Goal: Navigation & Orientation: Find specific page/section

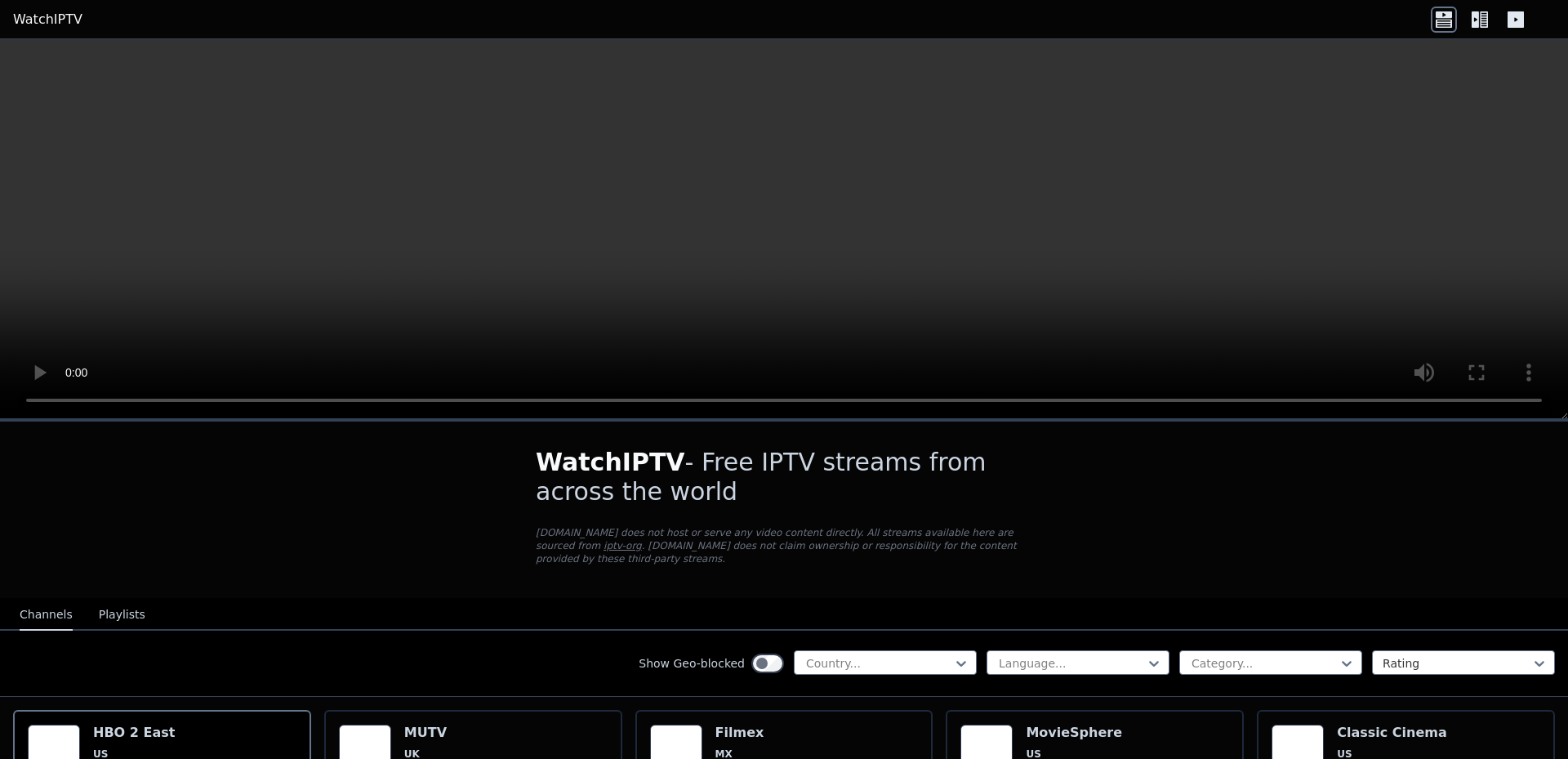
scroll to position [163, 0]
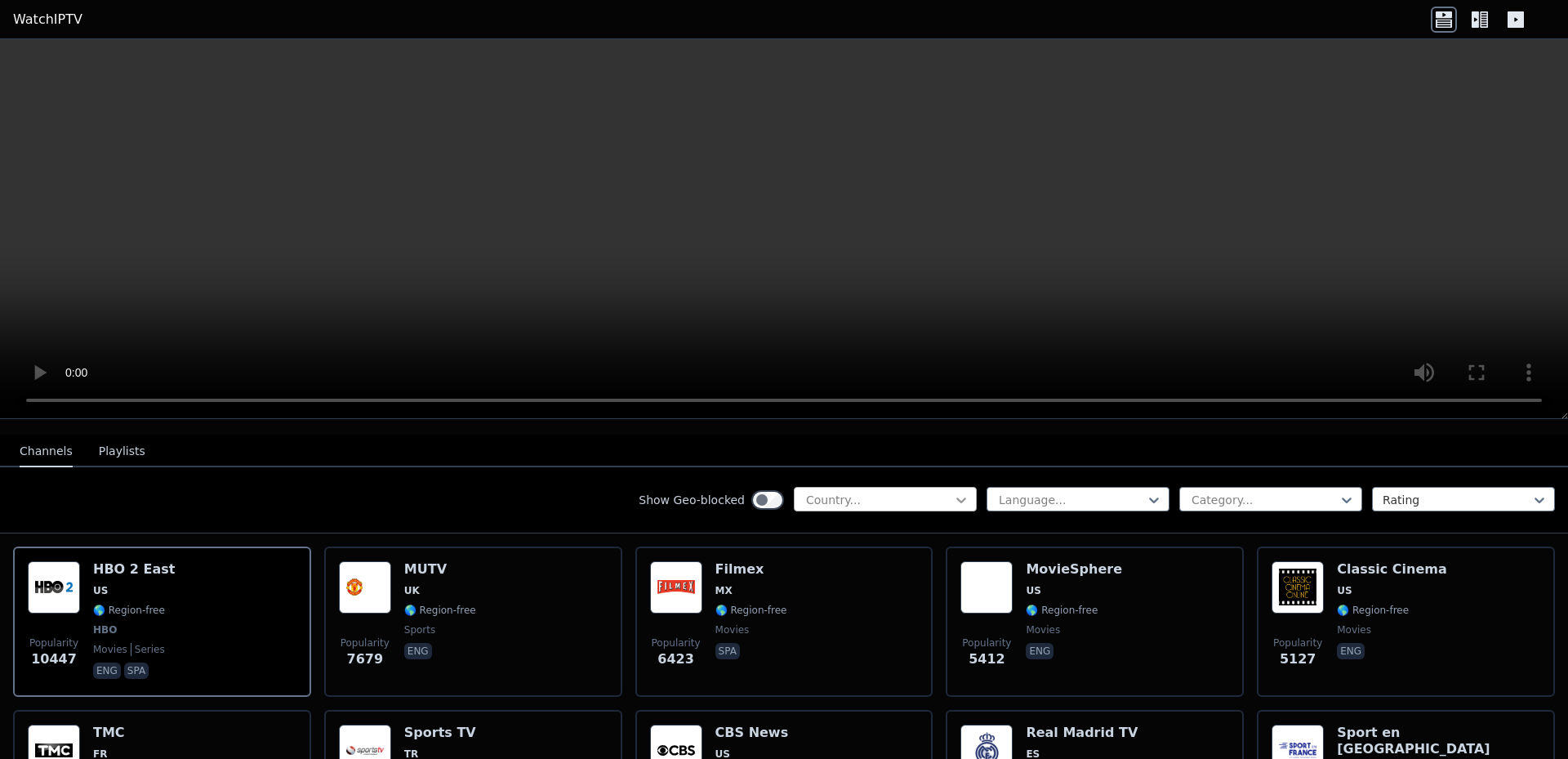
click at [957, 498] on icon at bounding box center [961, 501] width 10 height 6
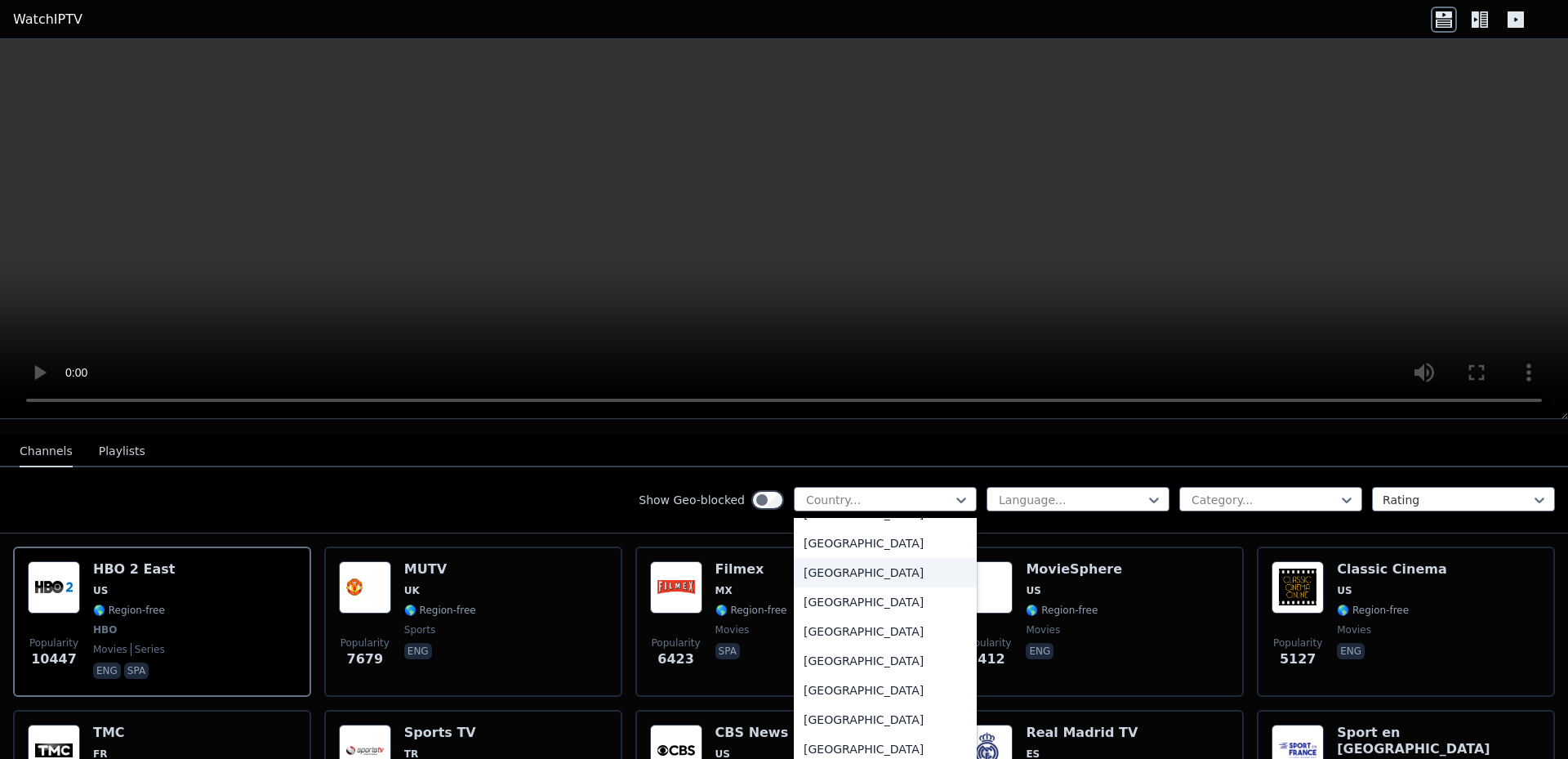
scroll to position [4900, 0]
click at [824, 723] on div "[GEOGRAPHIC_DATA]" at bounding box center [885, 738] width 183 height 29
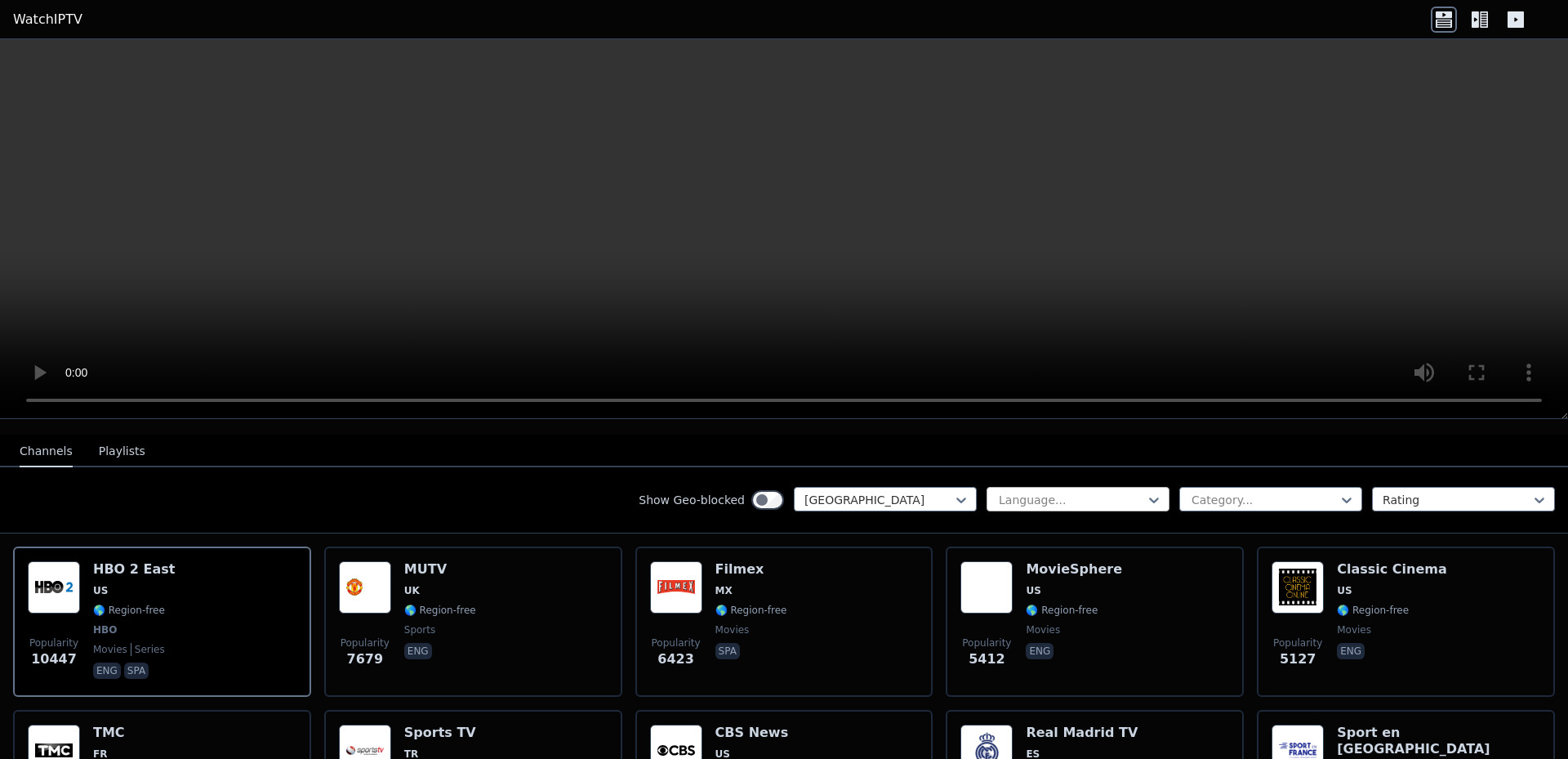
click at [1086, 492] on div at bounding box center [1071, 500] width 149 height 16
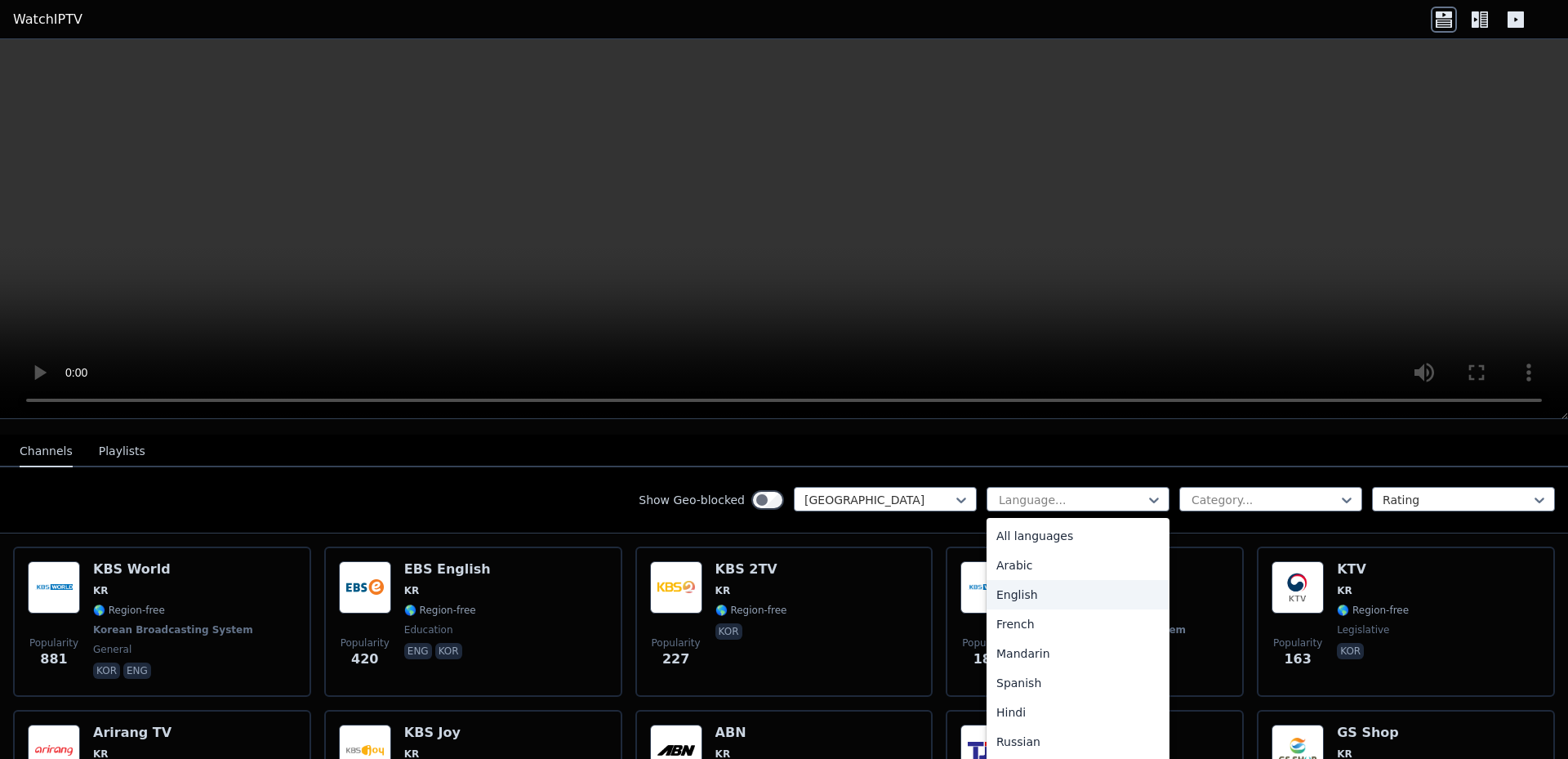
click at [1020, 583] on div "English" at bounding box center [1078, 594] width 183 height 29
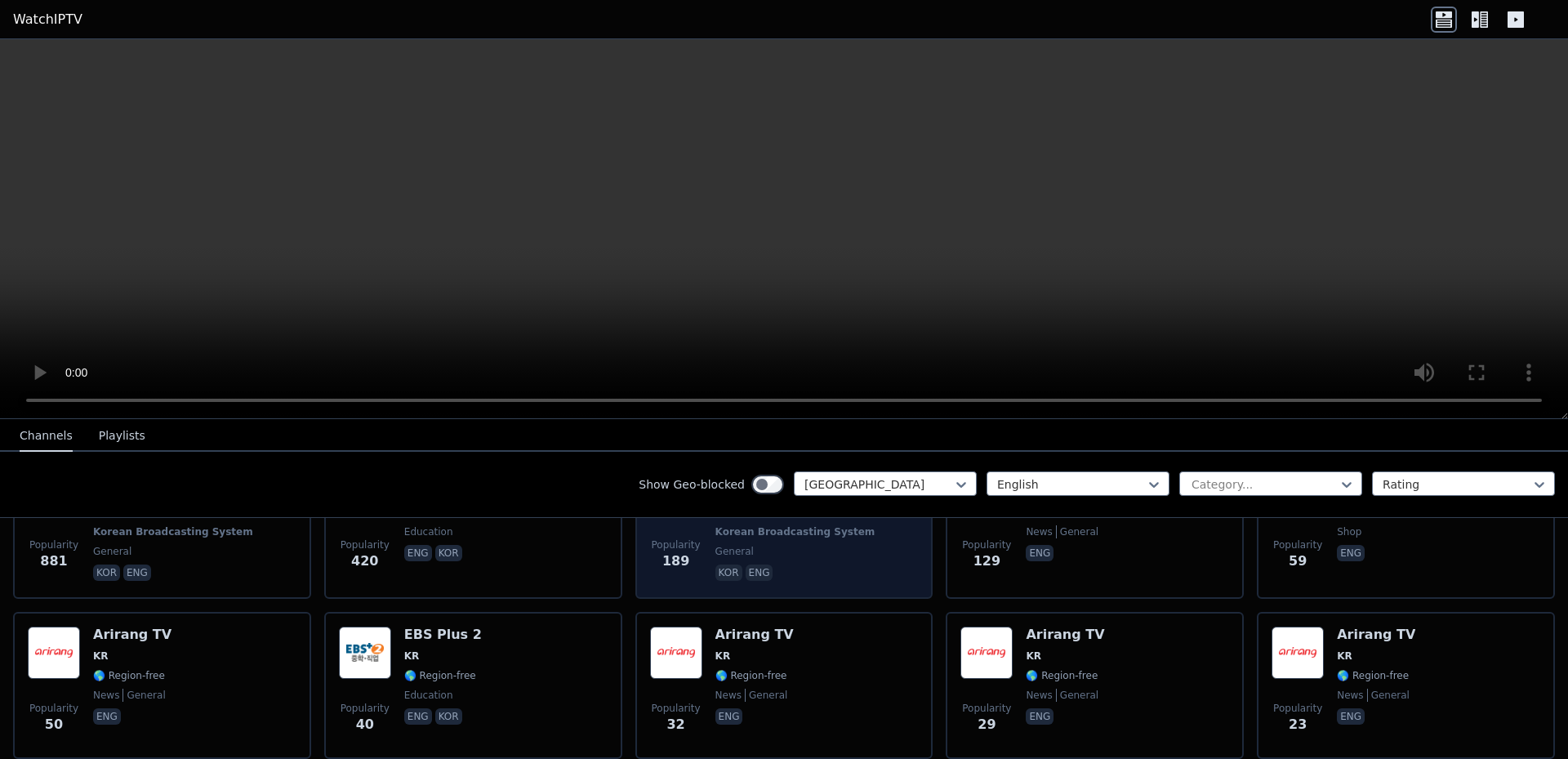
scroll to position [149, 0]
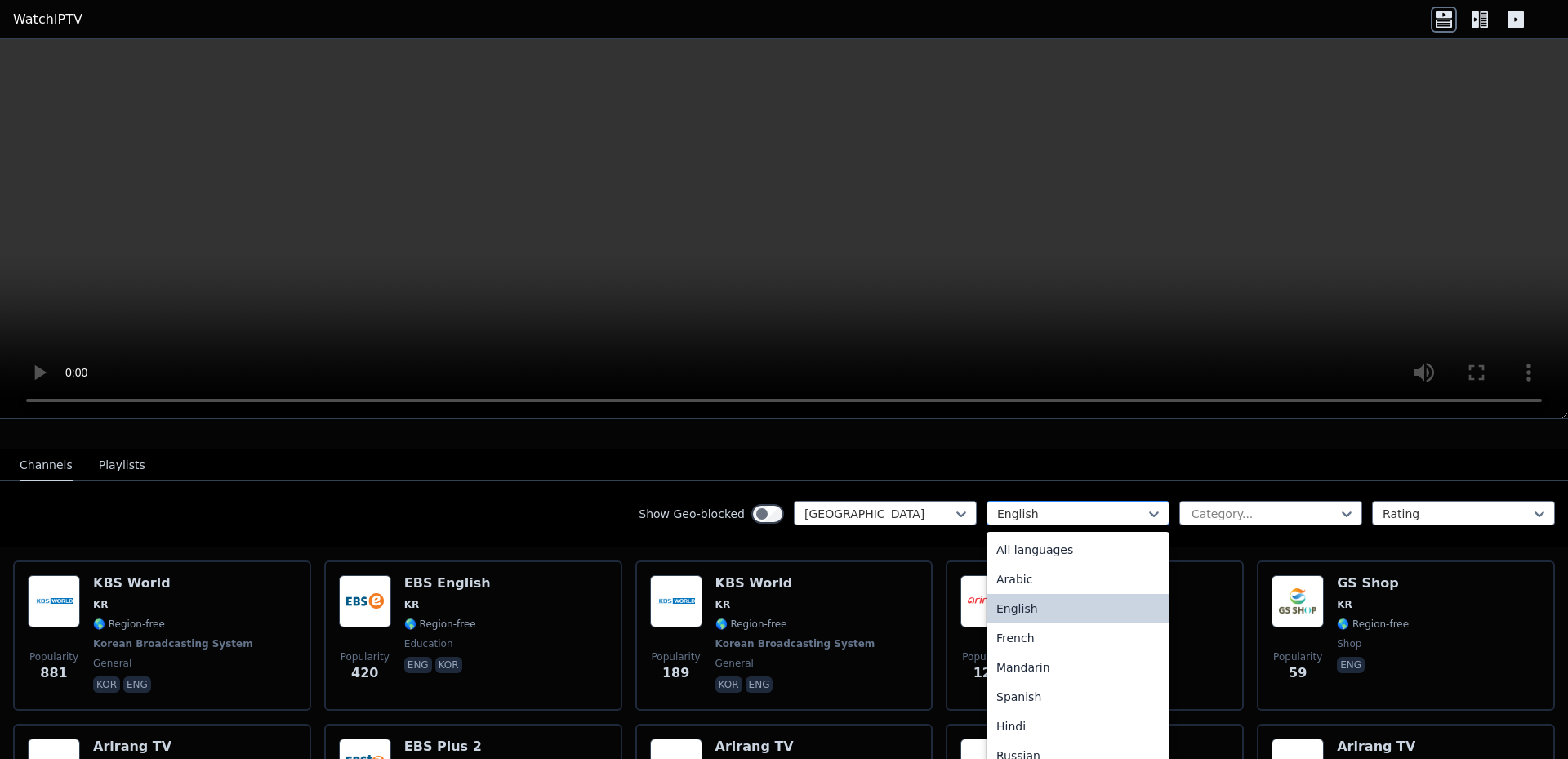
click at [1052, 507] on div at bounding box center [1071, 513] width 149 height 16
click at [1033, 539] on div "All languages" at bounding box center [1078, 550] width 183 height 29
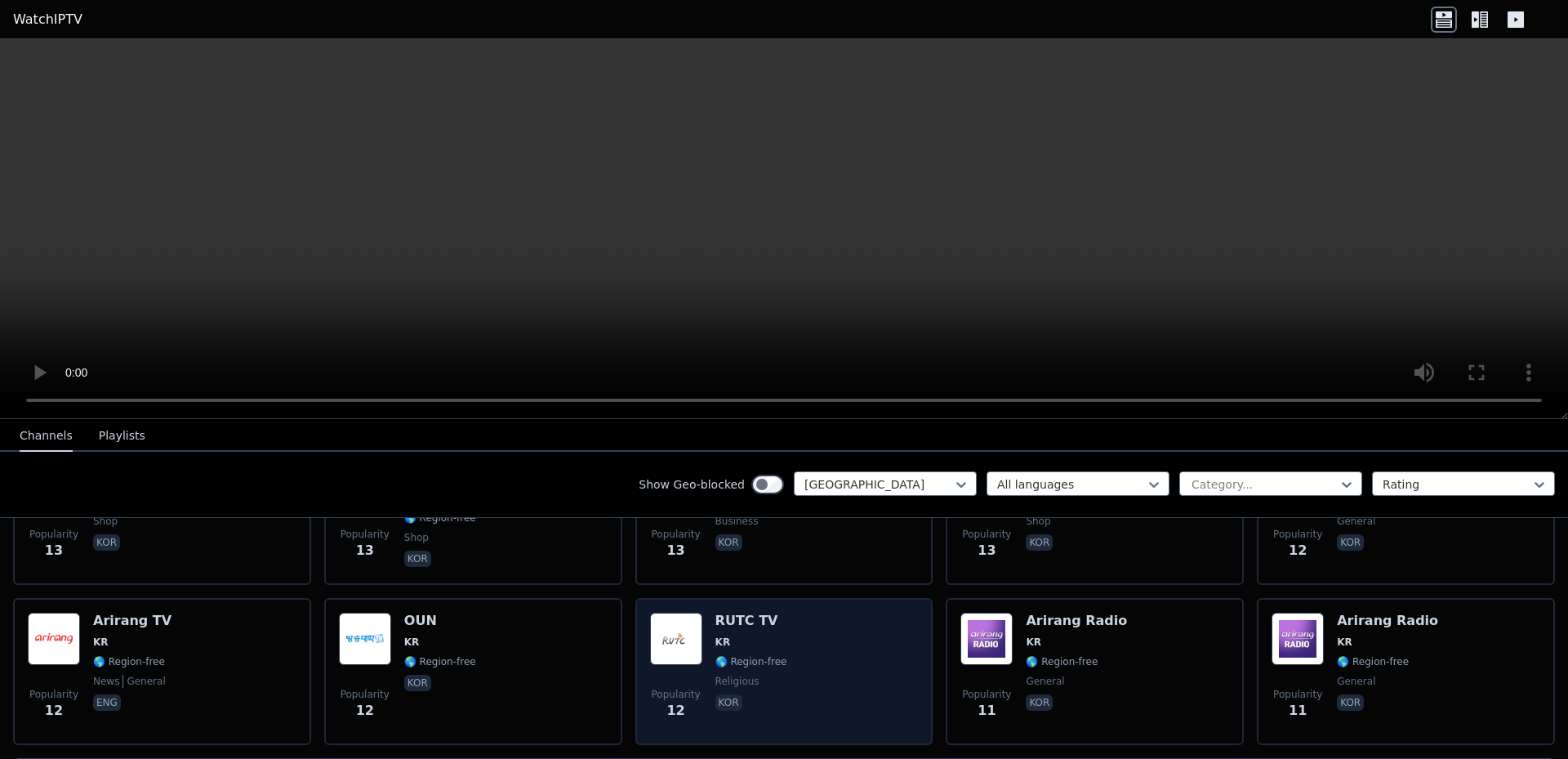
scroll to position [2423, 0]
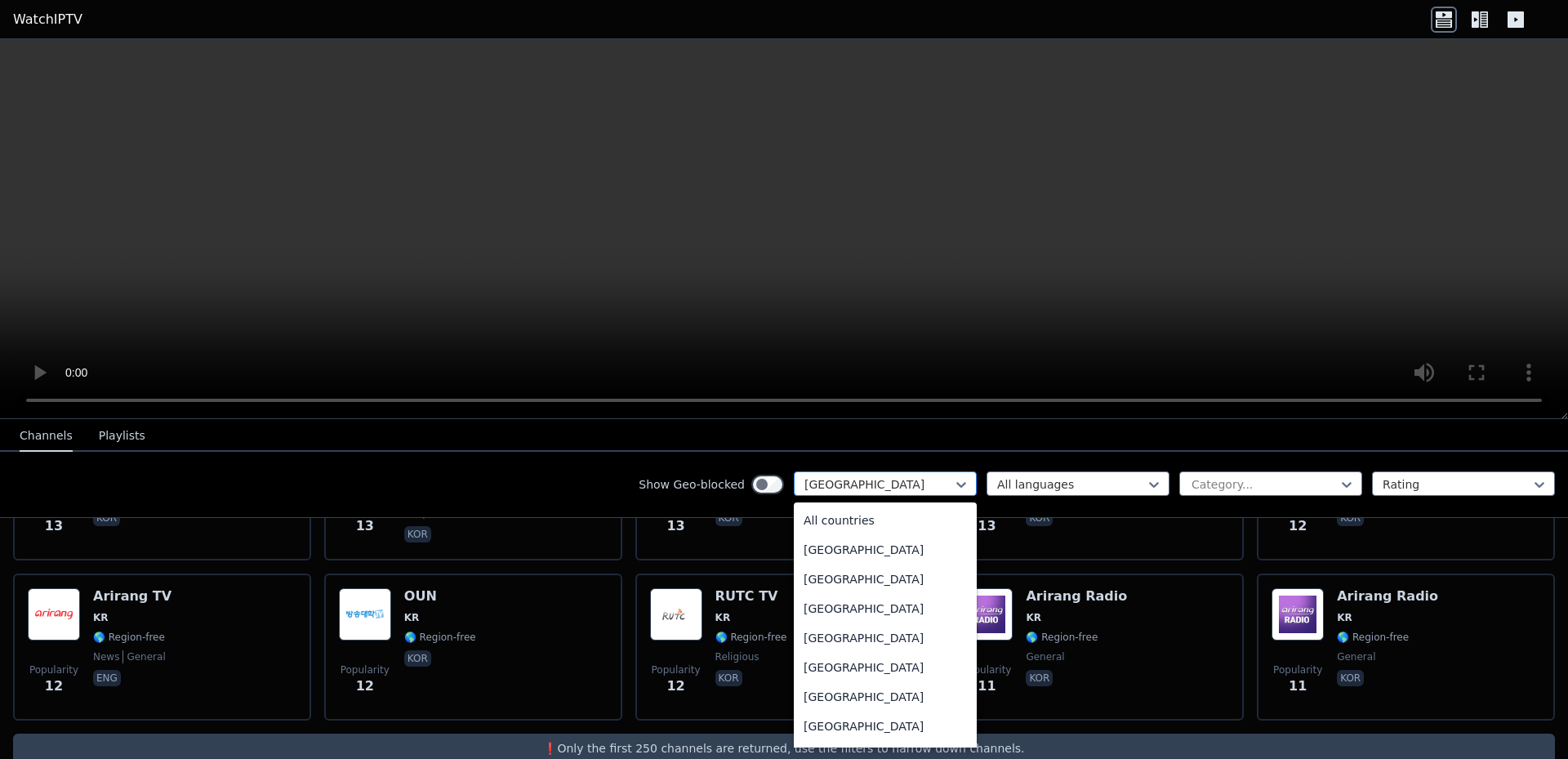
click at [933, 482] on div at bounding box center [879, 484] width 149 height 16
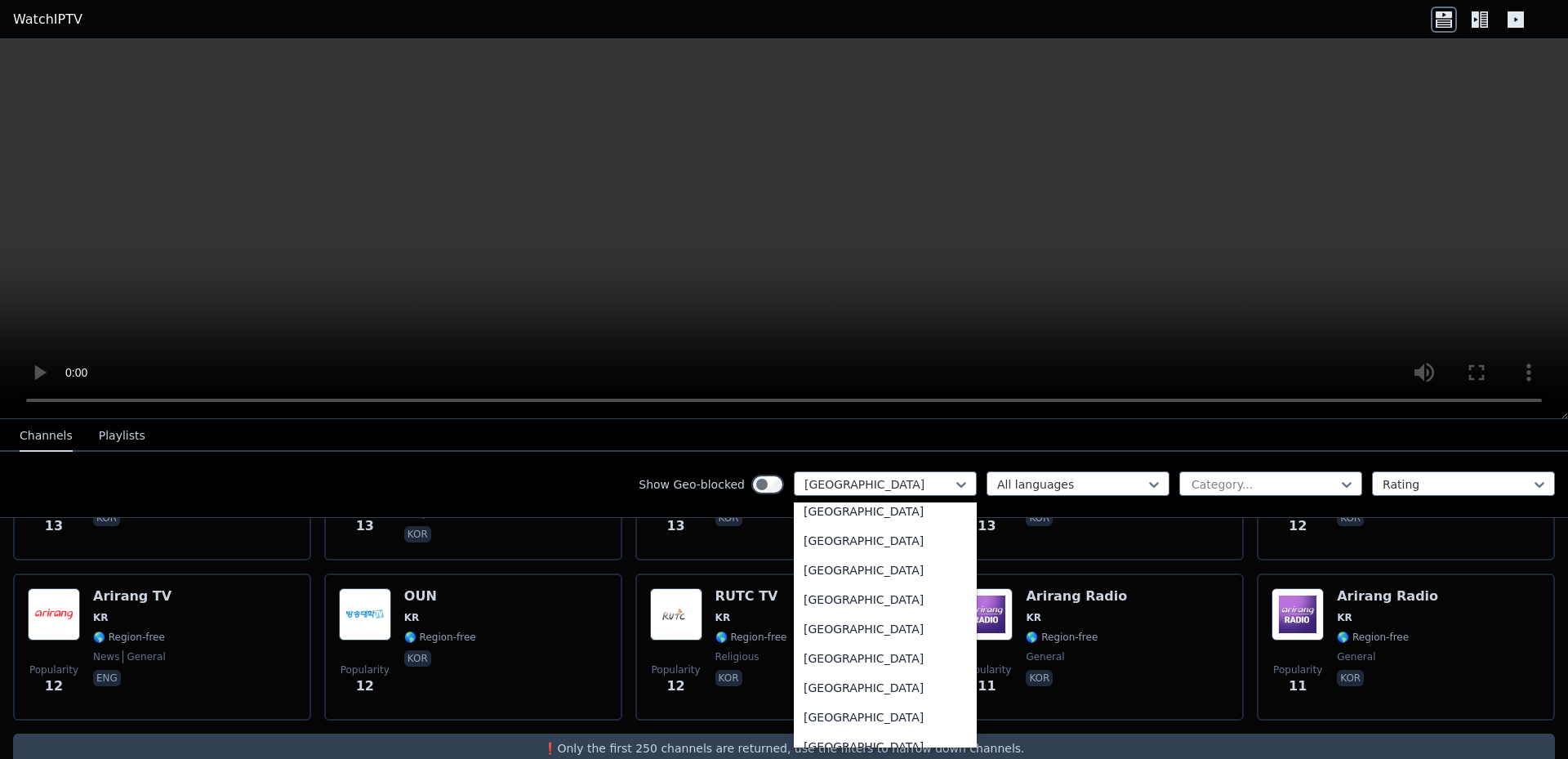
scroll to position [2467, 0]
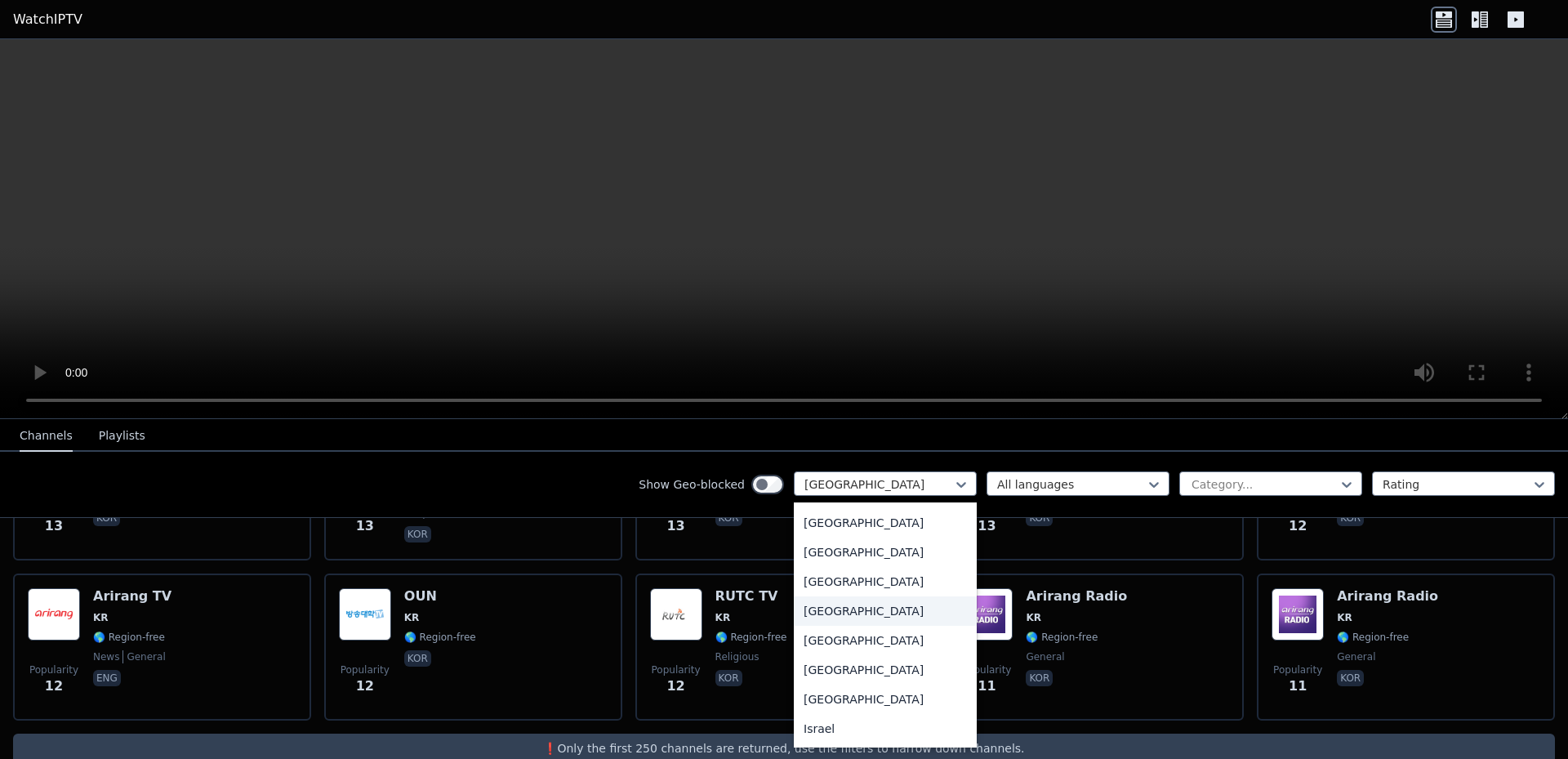
click at [836, 626] on div "[GEOGRAPHIC_DATA]" at bounding box center [885, 610] width 183 height 29
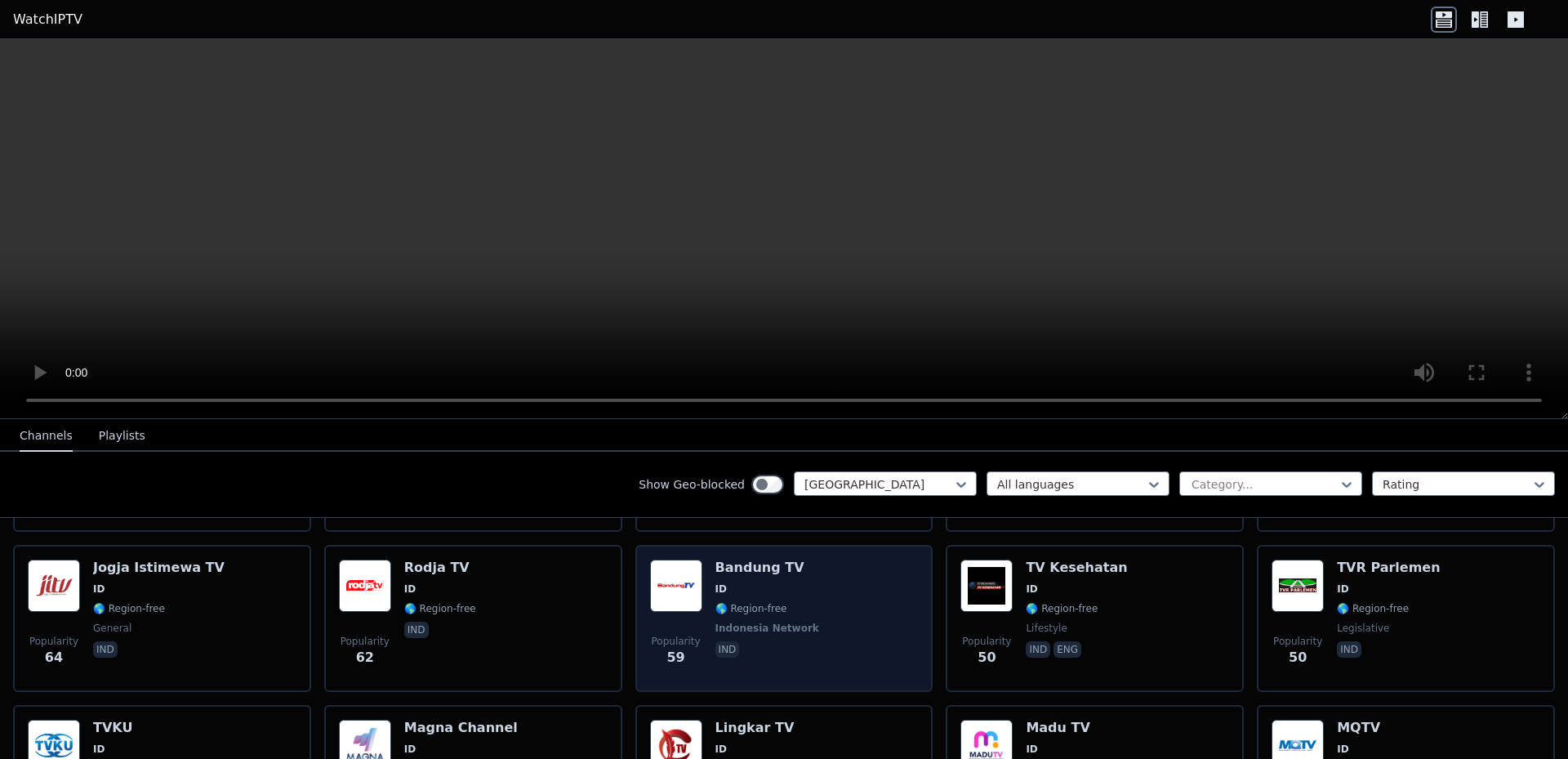
scroll to position [490, 0]
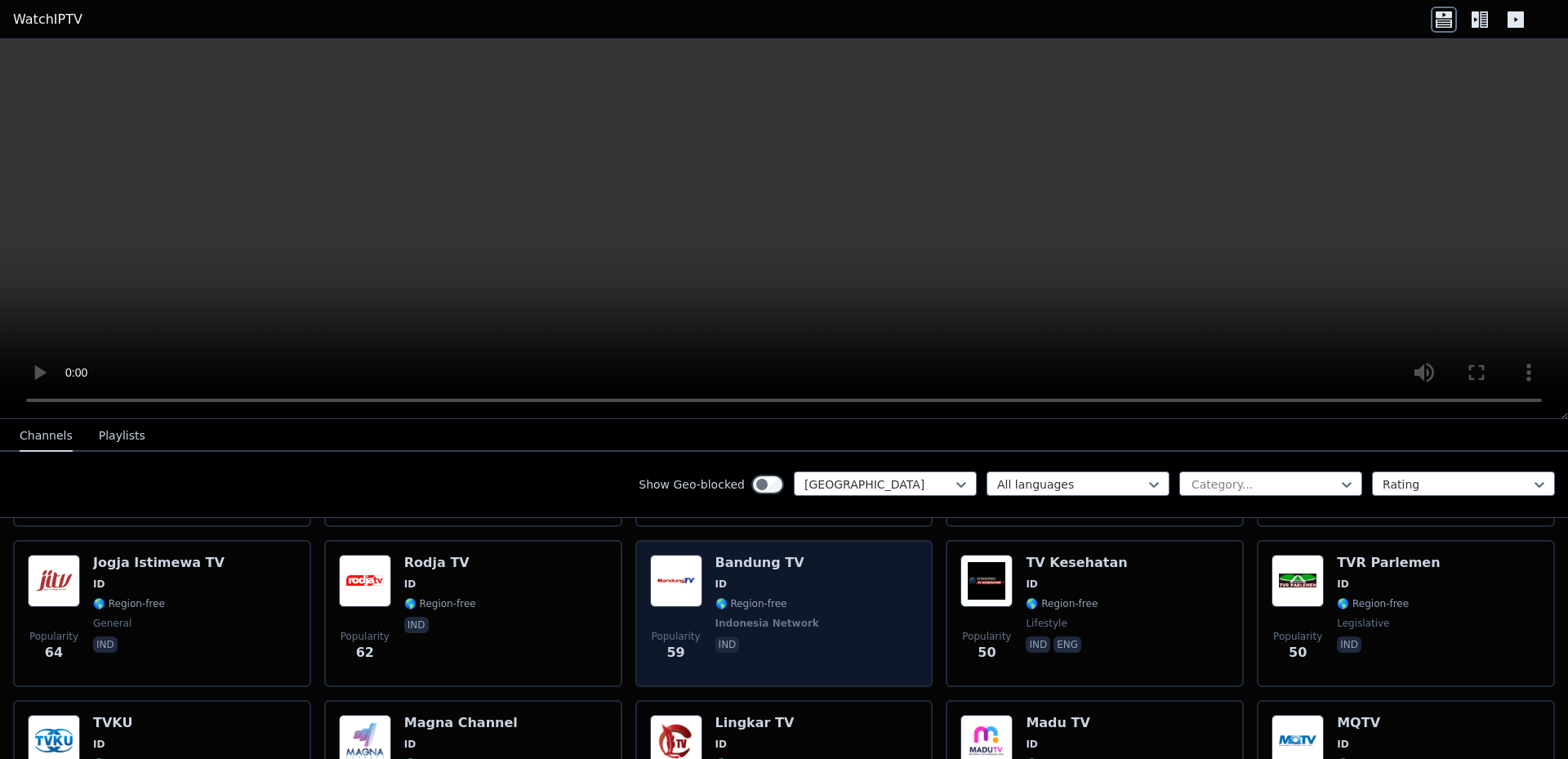
click at [832, 600] on div "Popularity 59 Bandung TV ID 🌎 Region-free Indonesia Network ind" at bounding box center [784, 613] width 269 height 118
click at [769, 578] on span "ID" at bounding box center [769, 584] width 107 height 14
click at [678, 572] on img at bounding box center [676, 581] width 52 height 52
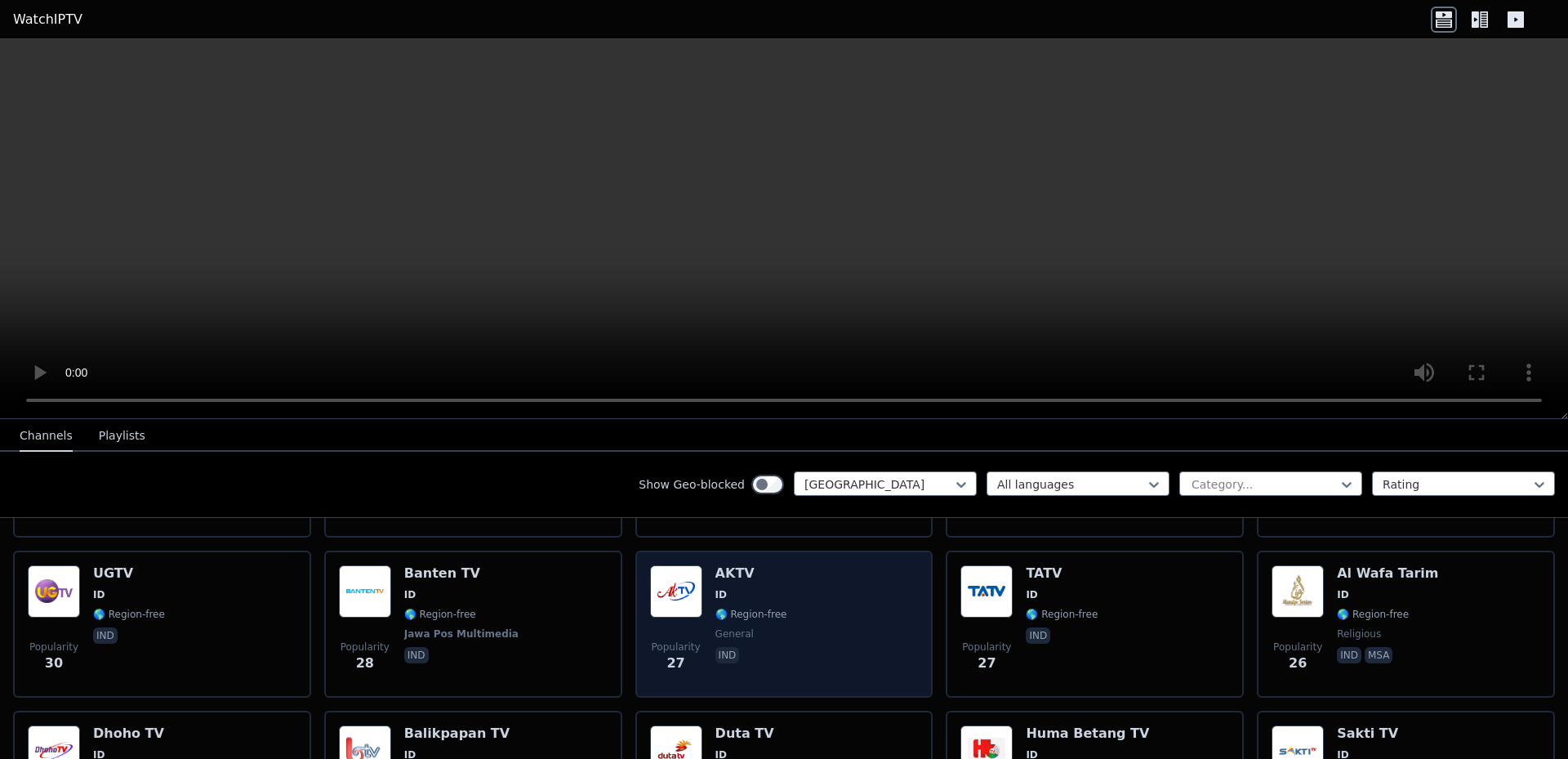
scroll to position [1143, 0]
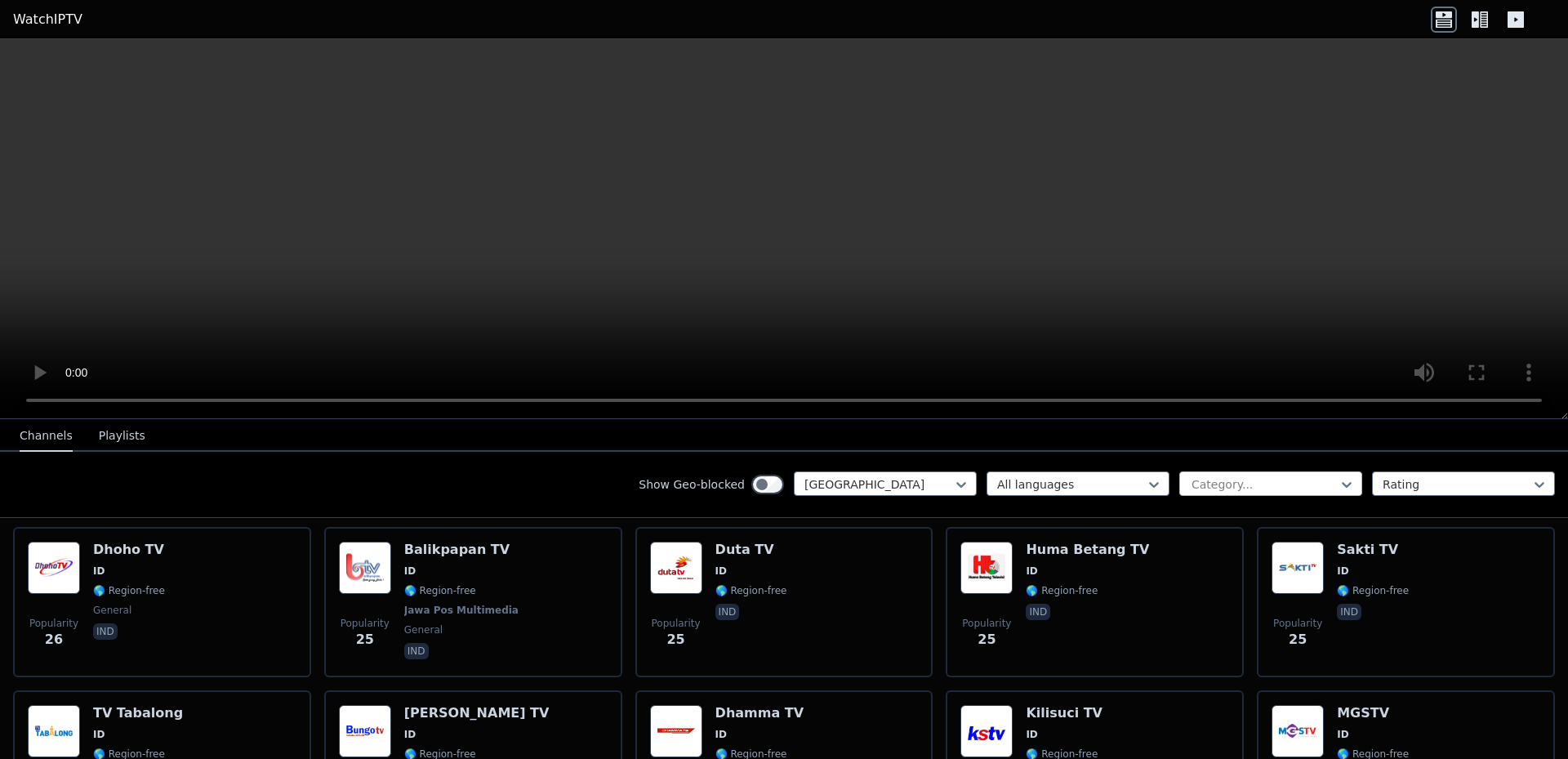
click at [1237, 483] on div at bounding box center [1264, 484] width 149 height 16
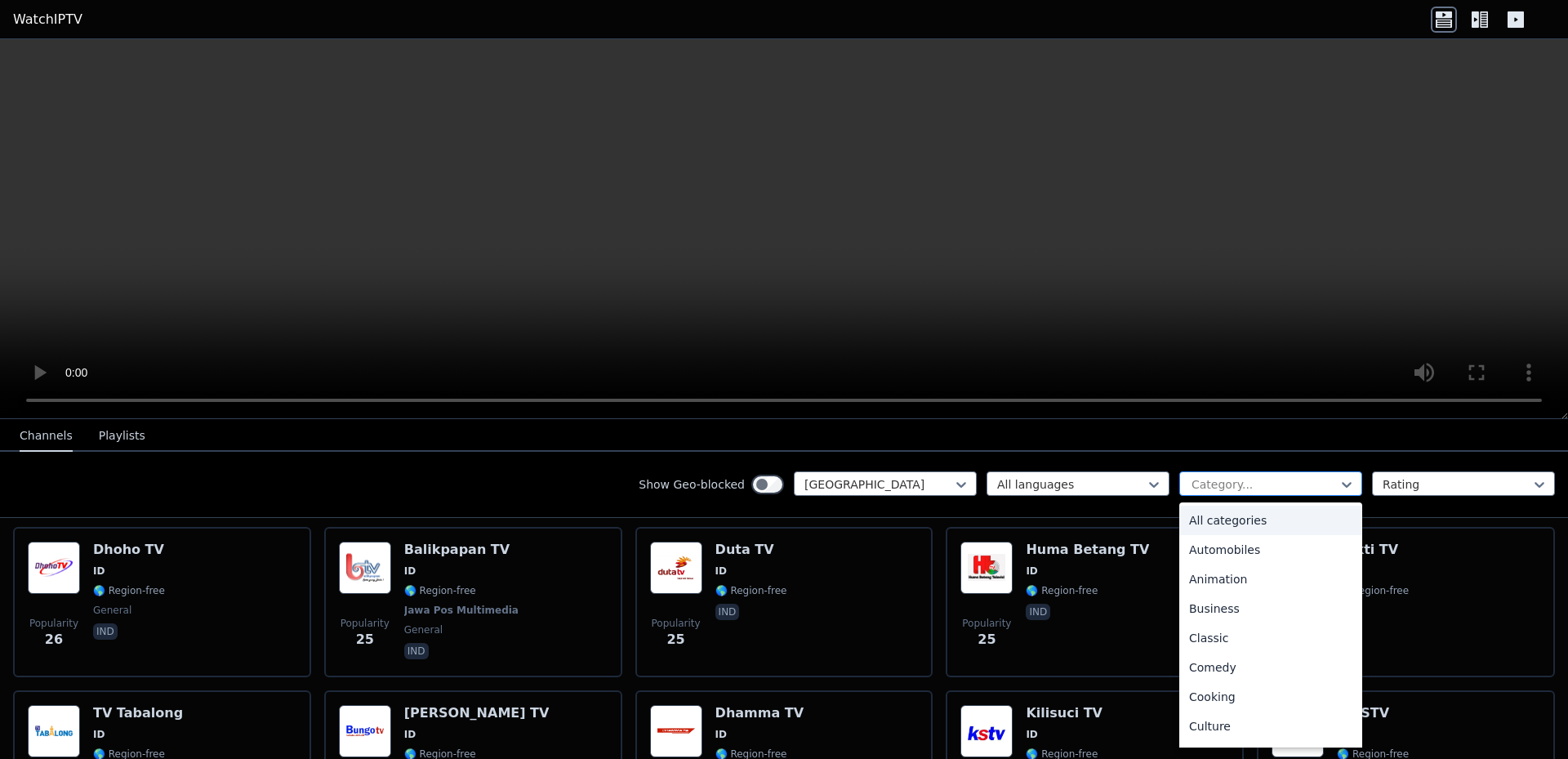
click at [1236, 482] on div at bounding box center [1264, 484] width 149 height 16
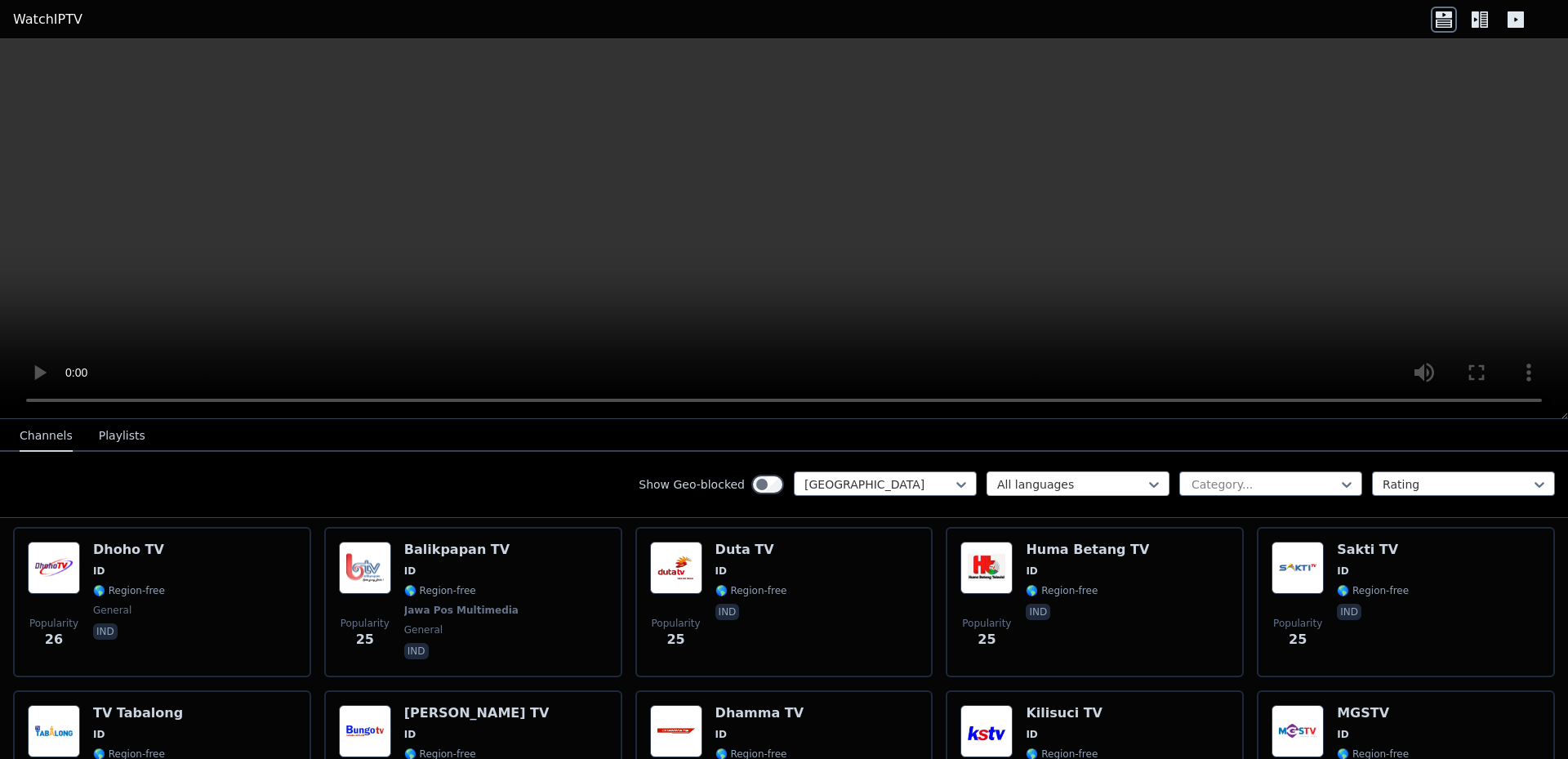
click at [1102, 478] on div at bounding box center [1071, 484] width 149 height 16
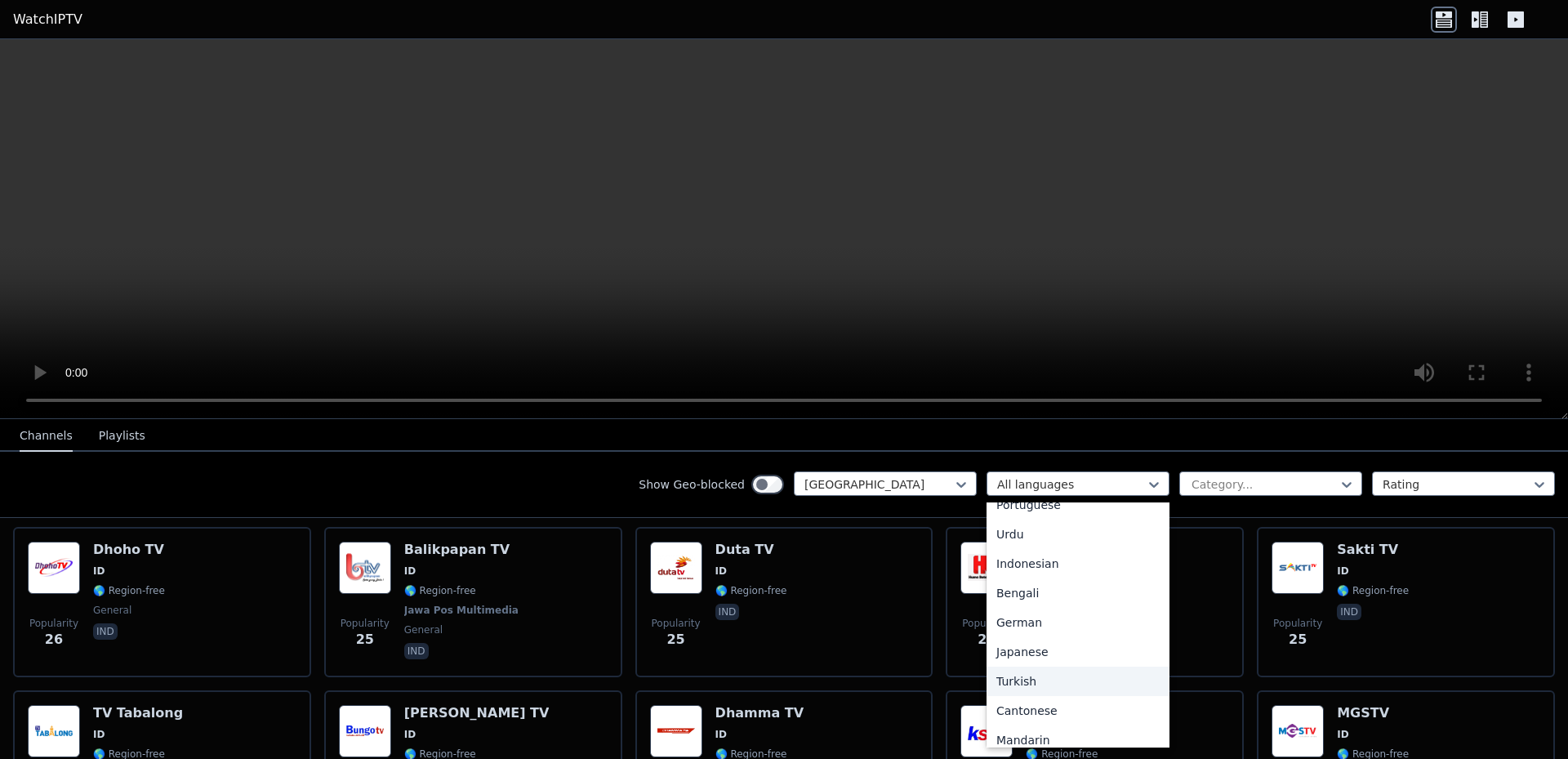
scroll to position [245, 0]
click at [1030, 573] on div "Indonesian" at bounding box center [1078, 569] width 183 height 29
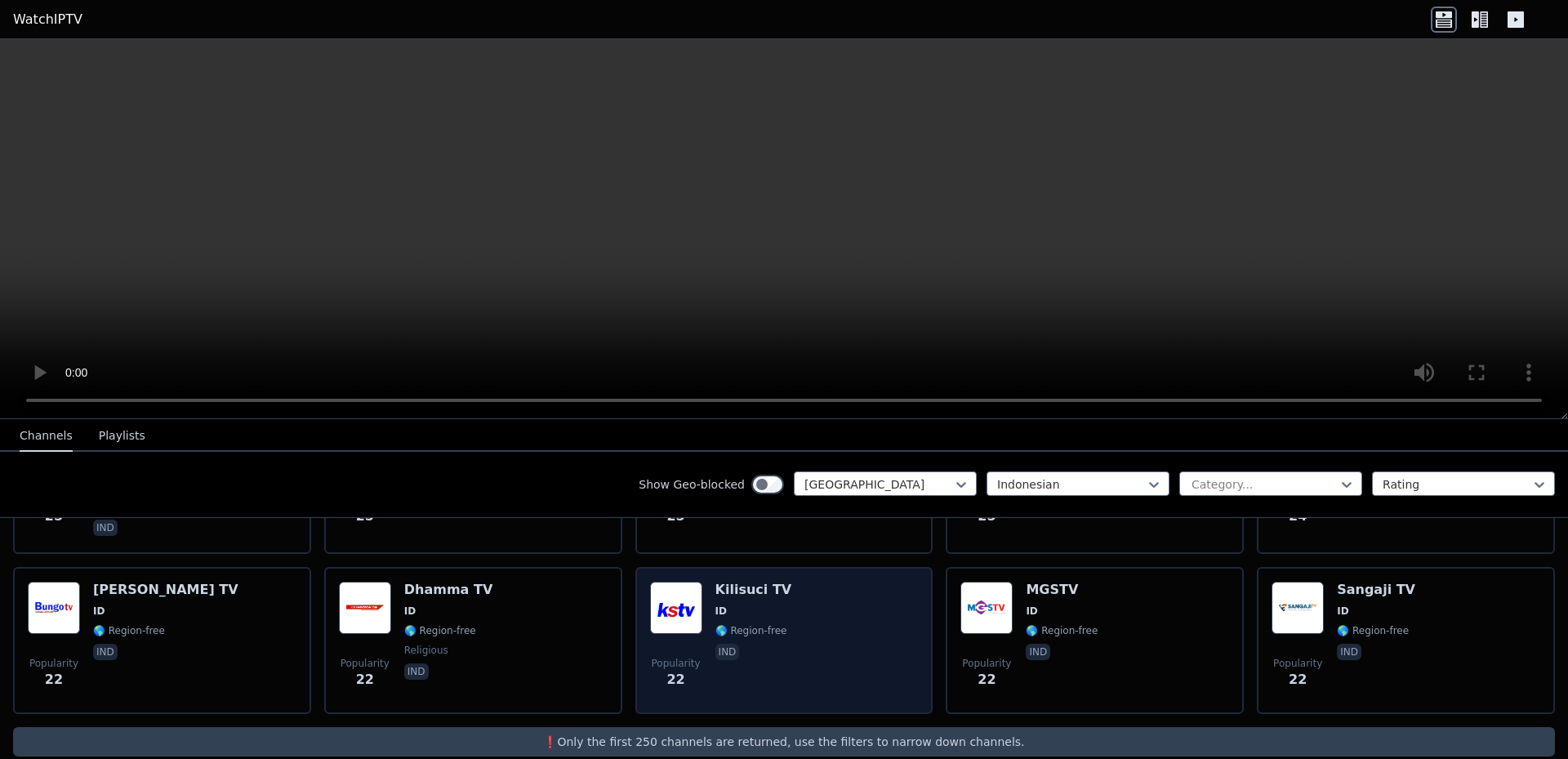
scroll to position [1276, 0]
